Goal: Task Accomplishment & Management: Manage account settings

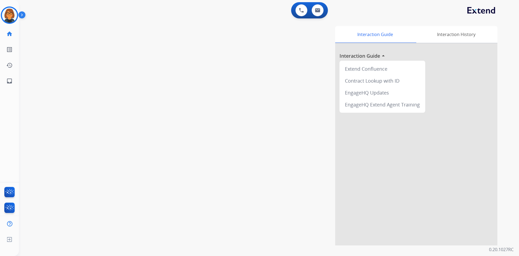
click at [10, 10] on img at bounding box center [9, 15] width 15 height 15
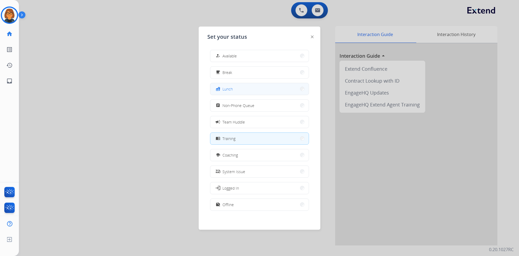
click at [223, 87] on div "fastfood Lunch" at bounding box center [224, 88] width 18 height 6
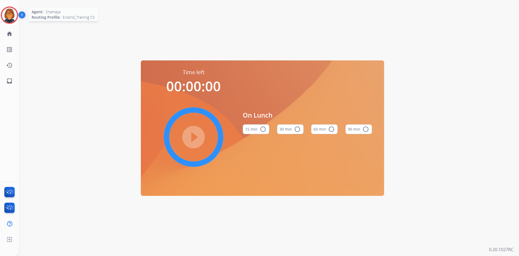
click at [17, 14] on div at bounding box center [9, 14] width 17 height 17
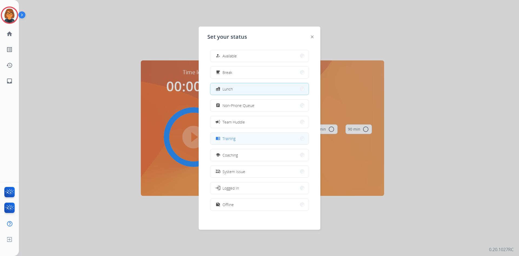
click at [280, 133] on button "menu_book Training" at bounding box center [259, 139] width 98 height 12
